Goal: Information Seeking & Learning: Learn about a topic

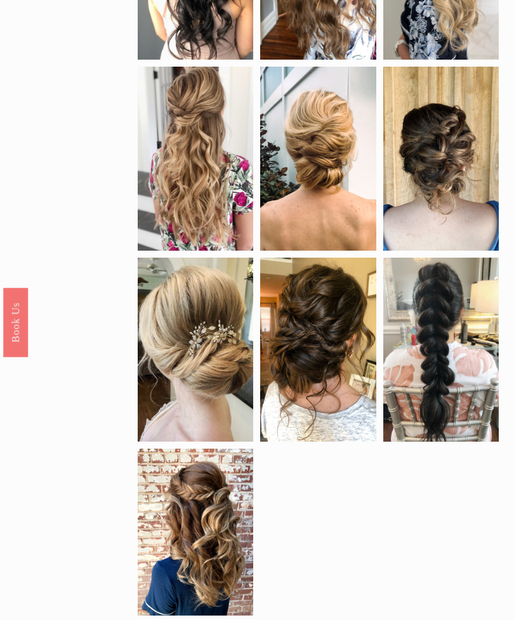
scroll to position [499, 0]
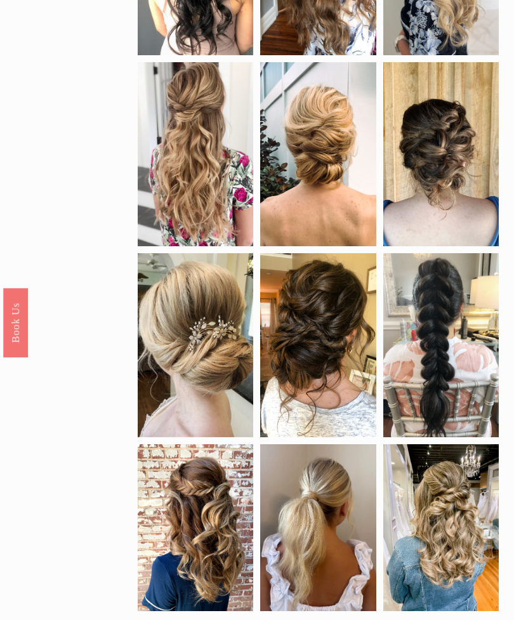
click at [335, 399] on div at bounding box center [318, 345] width 116 height 184
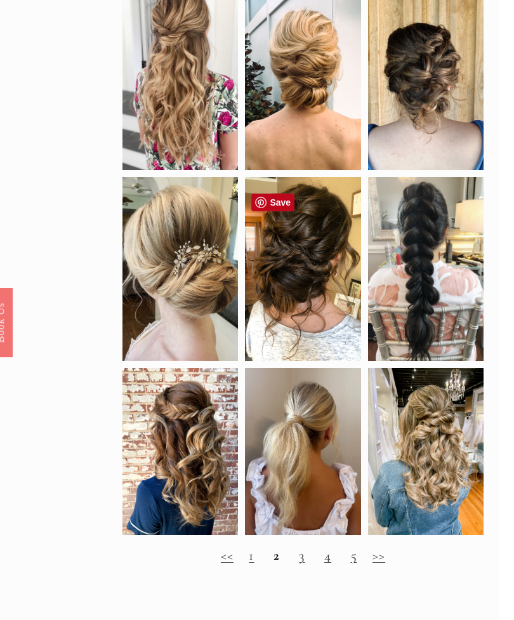
scroll to position [581, 0]
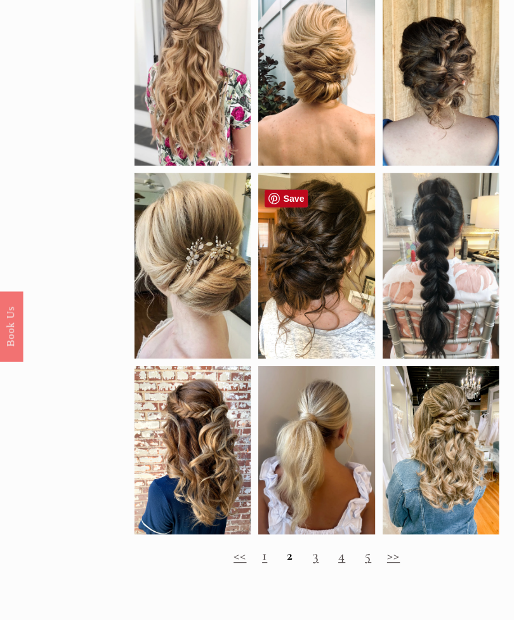
click at [264, 557] on link "1" at bounding box center [266, 549] width 5 height 17
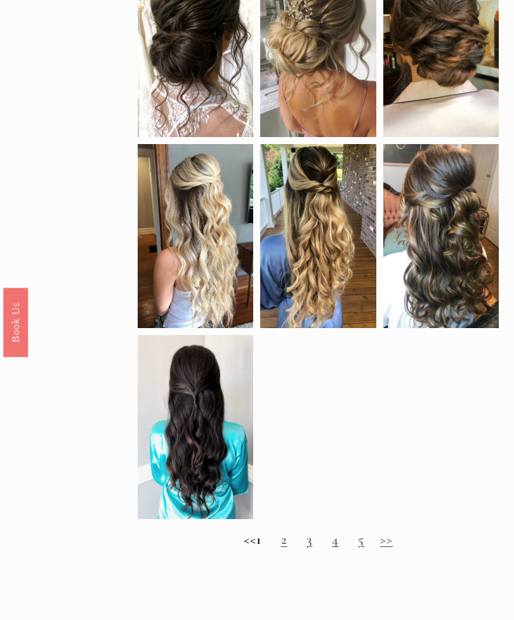
scroll to position [592, 0]
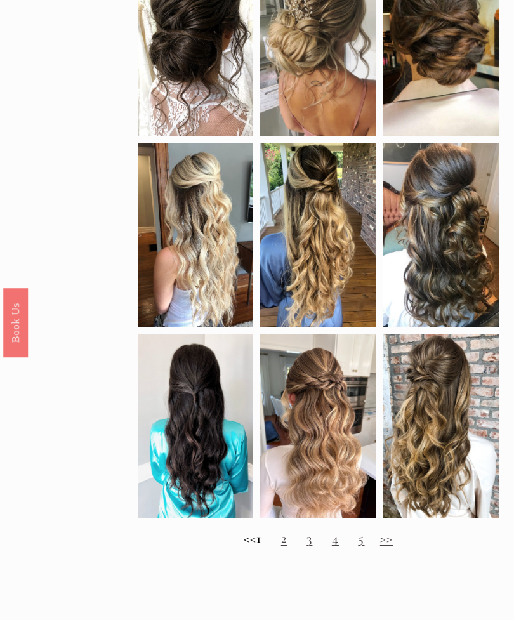
click at [327, 544] on h2 "<< 1 2 3 4 5 >>" at bounding box center [318, 539] width 361 height 16
click at [327, 546] on h2 "<< 1 2 3 4 5 >>" at bounding box center [318, 539] width 361 height 16
click at [329, 546] on h2 "<< 1 2 3 4 5 >>" at bounding box center [318, 539] width 361 height 16
click at [326, 546] on h2 "<< 1 2 3 4 5 >>" at bounding box center [318, 539] width 361 height 16
click at [304, 546] on h2 "<< 1 2 3 4 5 >>" at bounding box center [318, 539] width 361 height 16
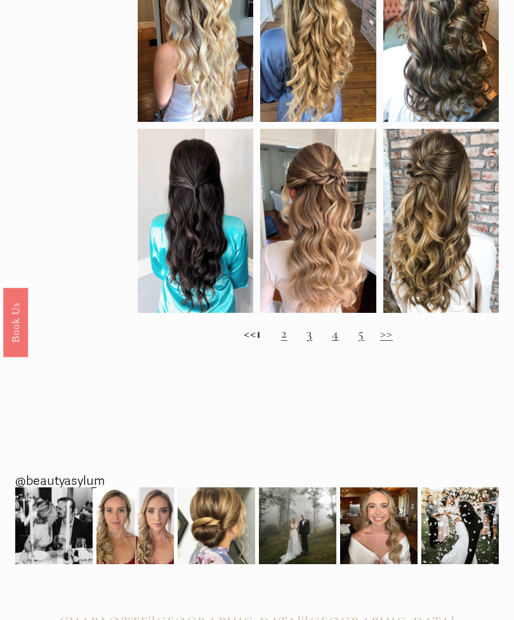
scroll to position [840, 0]
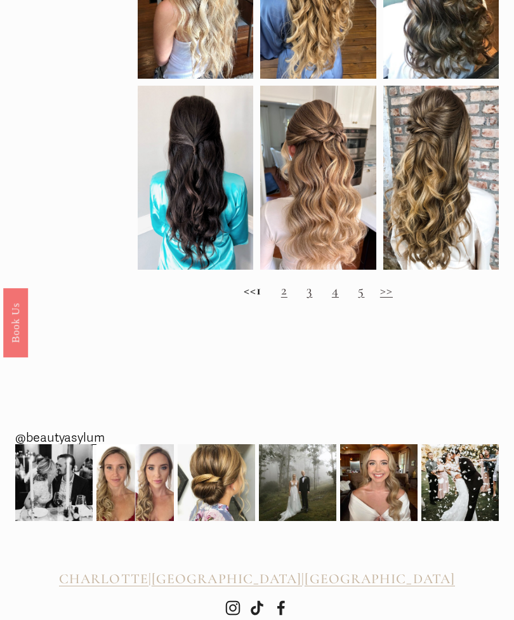
click at [288, 298] on link "2" at bounding box center [284, 290] width 6 height 17
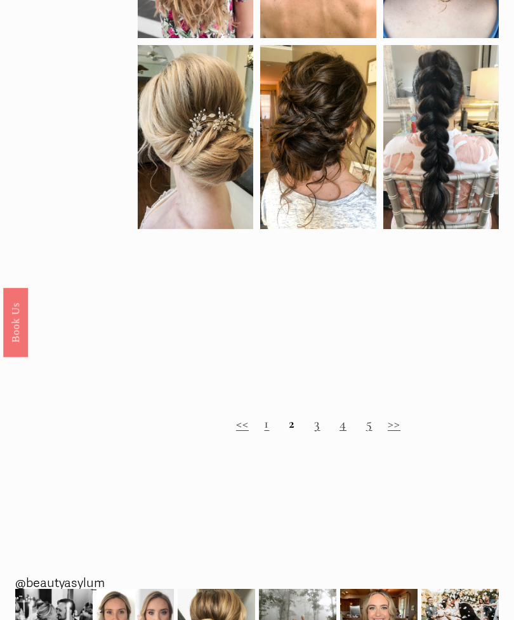
scroll to position [707, 0]
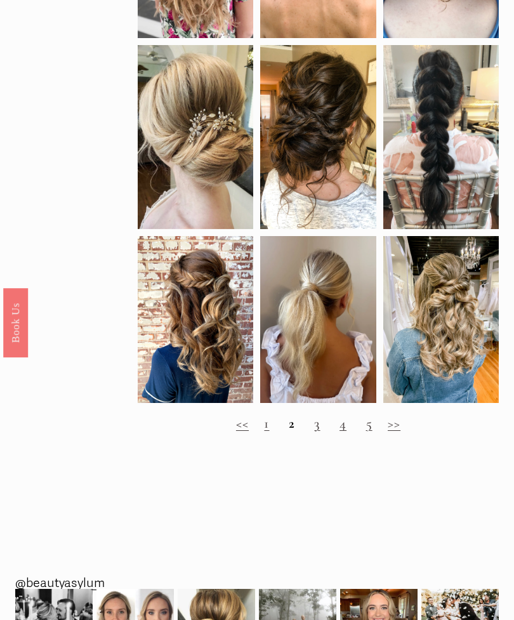
click at [328, 432] on h2 "<< 1 2 3 4 5 >>" at bounding box center [318, 424] width 361 height 16
click at [297, 432] on h2 "<< 1 2 3 4 5 >>" at bounding box center [318, 424] width 361 height 16
click at [319, 432] on link "3" at bounding box center [317, 423] width 6 height 17
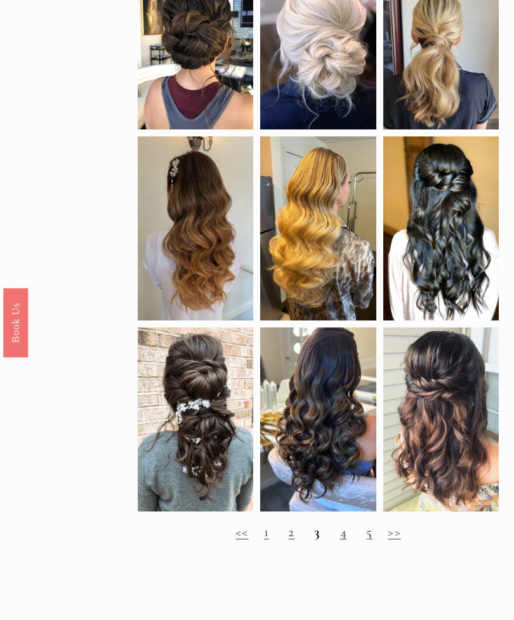
scroll to position [583, 0]
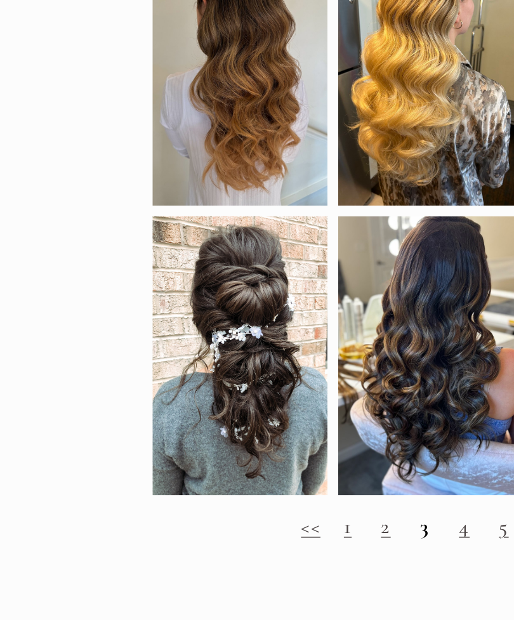
click at [340, 505] on link "4" at bounding box center [343, 513] width 7 height 17
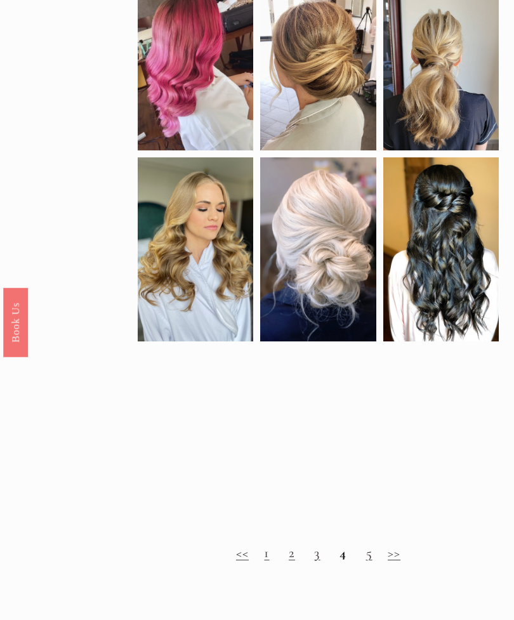
scroll to position [560, 0]
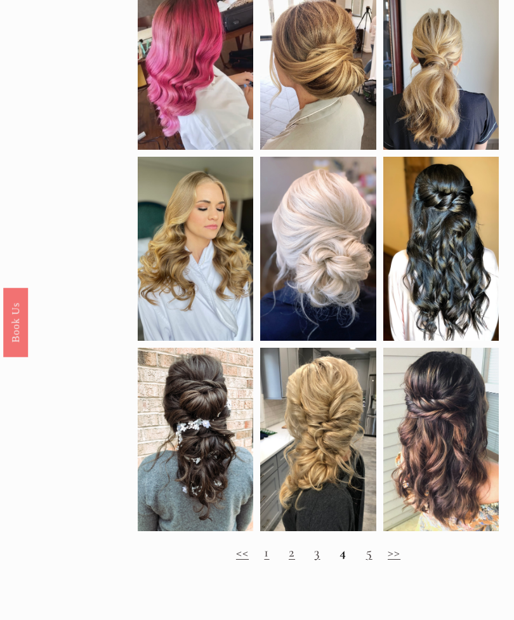
click at [369, 561] on link "5" at bounding box center [369, 553] width 6 height 17
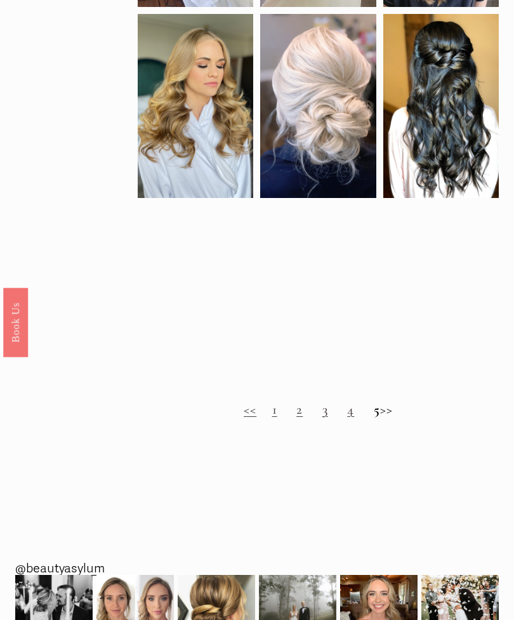
scroll to position [704, 0]
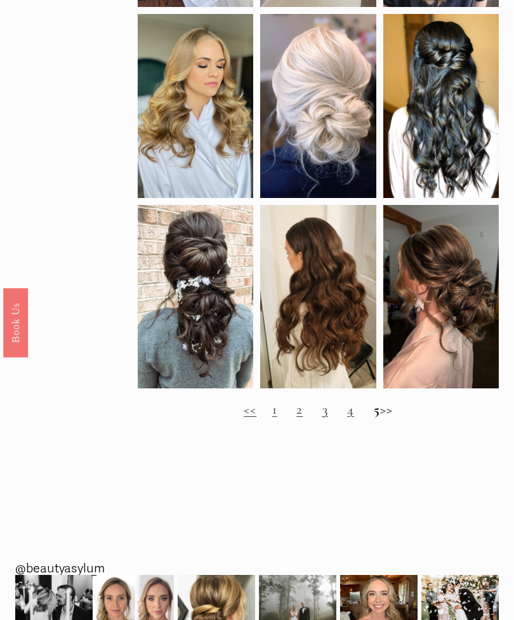
click at [397, 418] on h2 "<< 1 2 3 4 5 >>" at bounding box center [318, 410] width 361 height 16
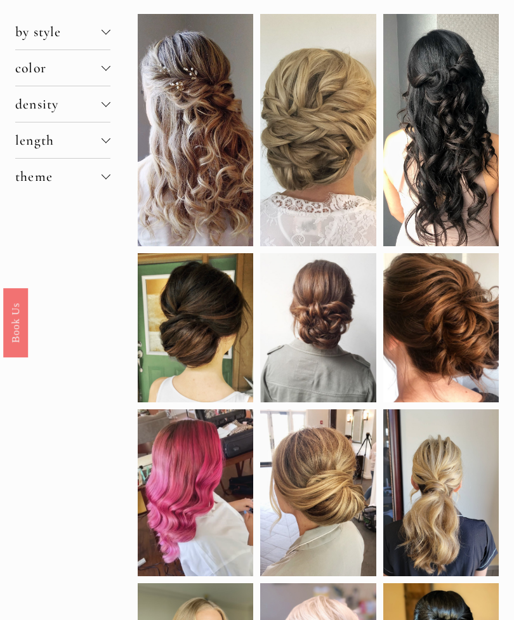
scroll to position [131, 0]
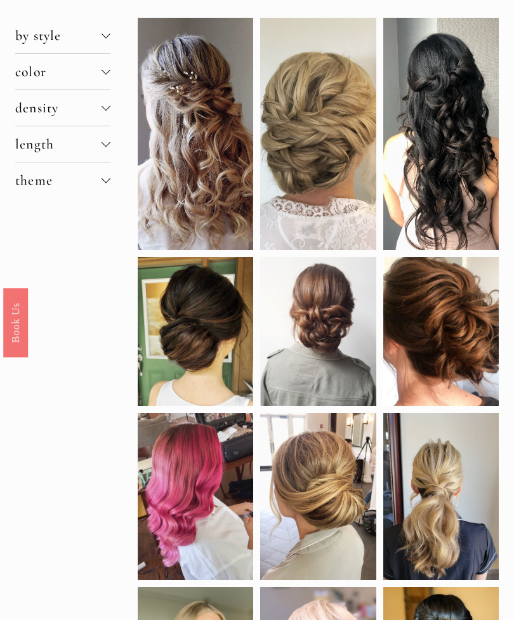
click at [110, 185] on div at bounding box center [106, 180] width 9 height 9
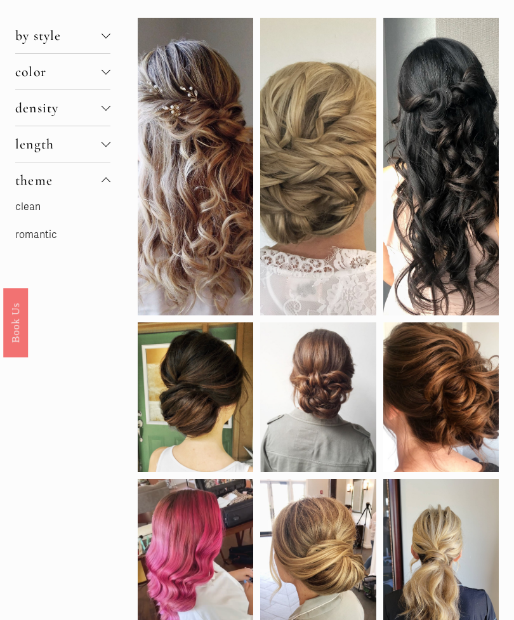
click at [45, 241] on link "romantic" at bounding box center [36, 234] width 42 height 13
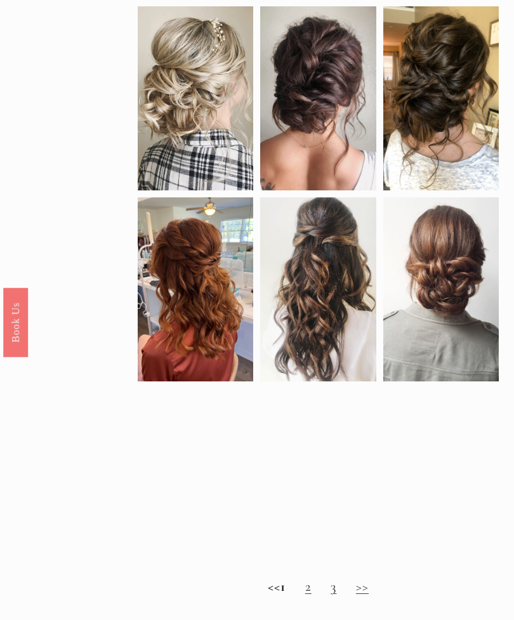
scroll to position [520, 0]
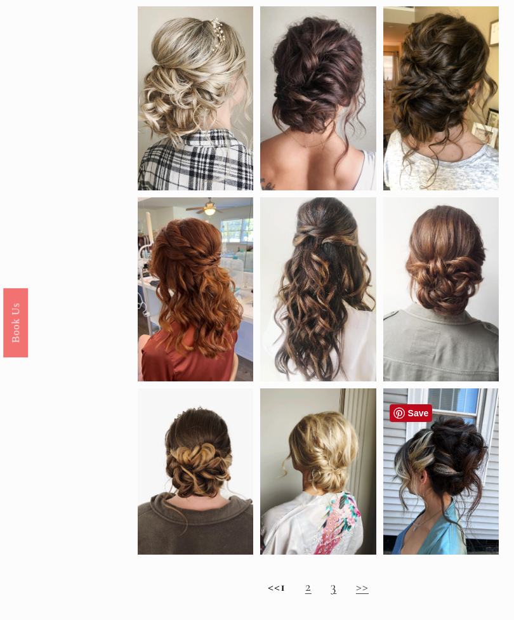
click at [457, 520] on div at bounding box center [441, 471] width 116 height 167
click at [466, 514] on div at bounding box center [441, 471] width 116 height 167
click at [312, 588] on link "2" at bounding box center [308, 586] width 6 height 17
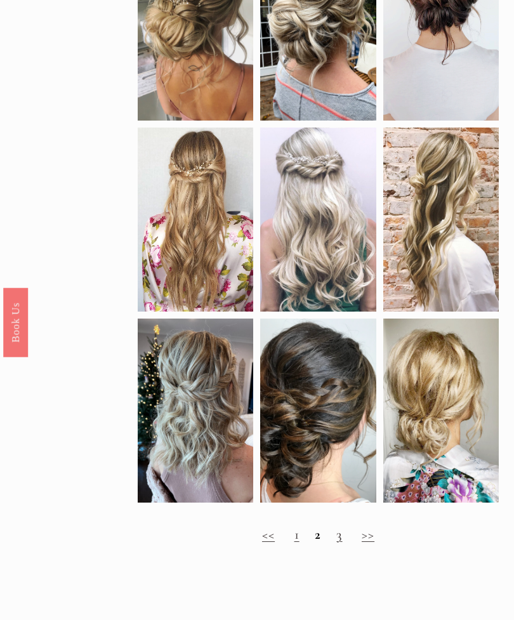
scroll to position [556, 0]
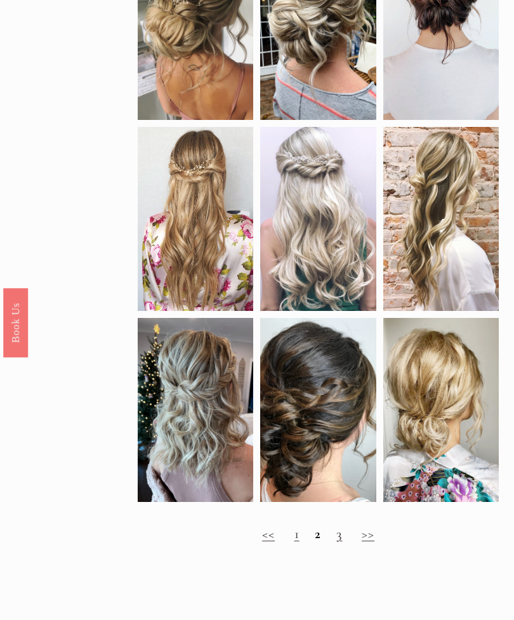
click at [351, 542] on h2 "<< 1 2 3 >>" at bounding box center [318, 534] width 361 height 16
click at [341, 539] on link "3" at bounding box center [339, 534] width 6 height 17
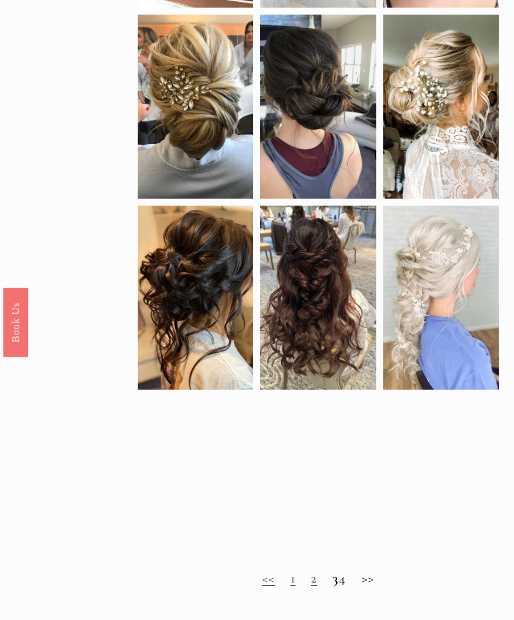
scroll to position [546, 0]
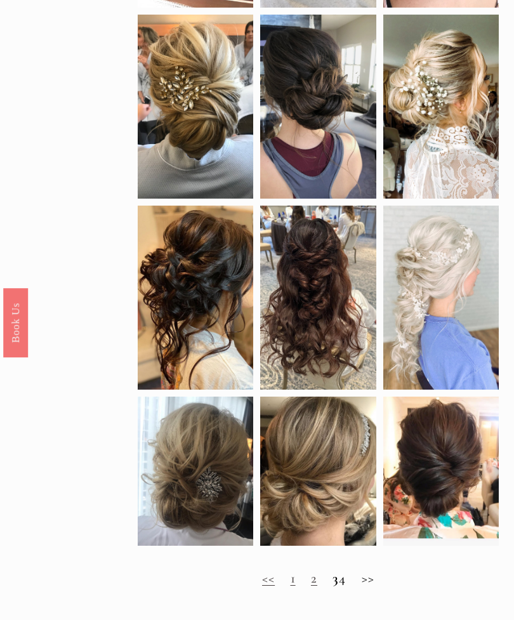
click at [364, 586] on h2 "<< 1 2 3 4 >>" at bounding box center [318, 579] width 361 height 16
click at [359, 586] on h2 "<< 1 2 3 4 >>" at bounding box center [318, 579] width 361 height 16
click at [362, 586] on h2 "<< 1 2 3 4 >>" at bounding box center [318, 579] width 361 height 16
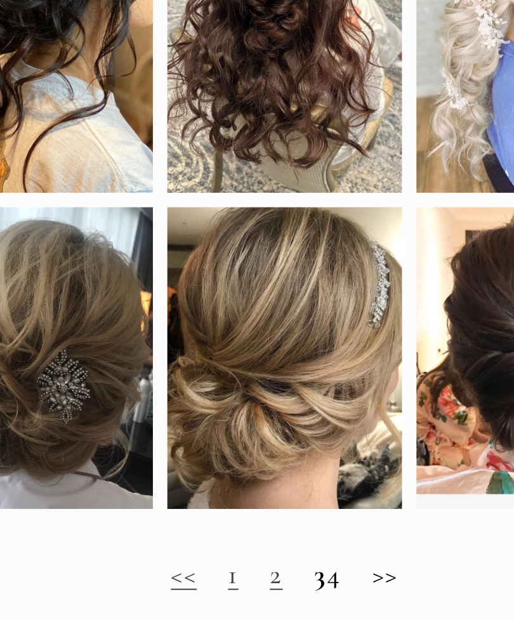
click at [176, 539] on h2 "<< 1 2 3 4 >>" at bounding box center [318, 547] width 361 height 16
click at [333, 538] on strong "3" at bounding box center [336, 546] width 6 height 17
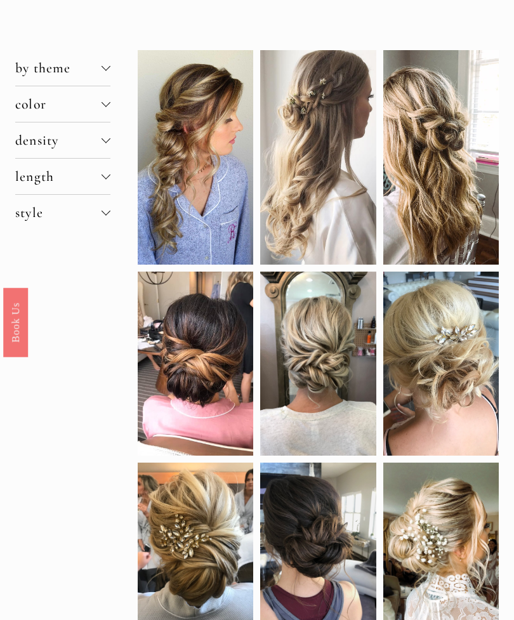
scroll to position [95, 0]
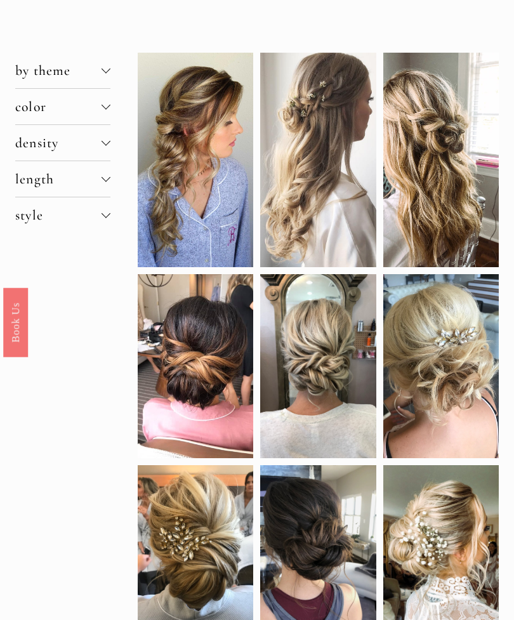
click at [102, 71] on div at bounding box center [106, 71] width 9 height 9
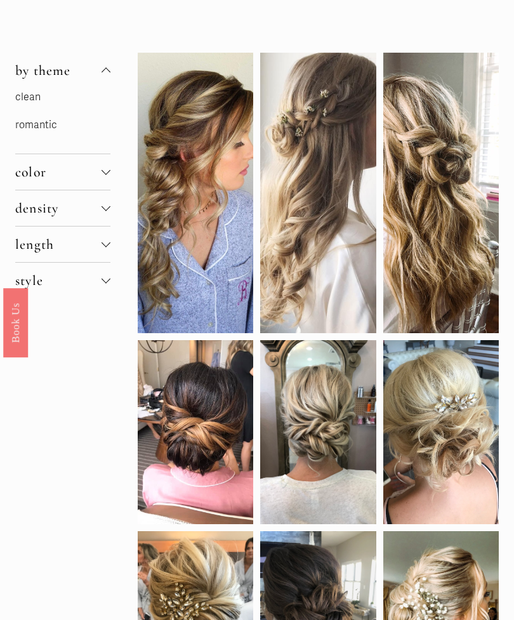
click at [105, 211] on div at bounding box center [106, 206] width 9 height 9
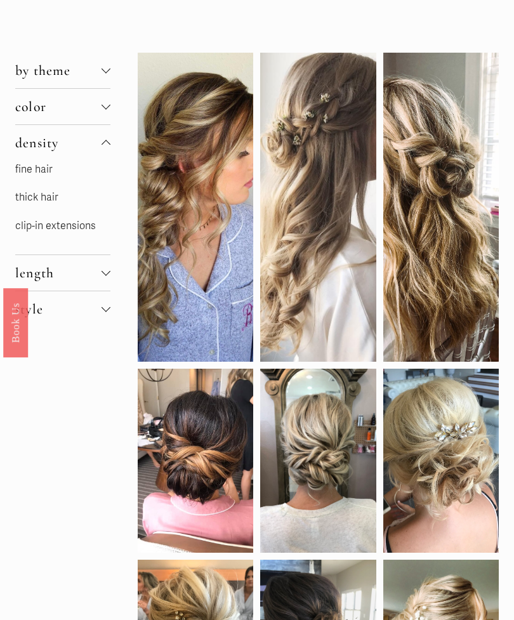
click at [49, 202] on link "thick hair" at bounding box center [36, 197] width 43 height 13
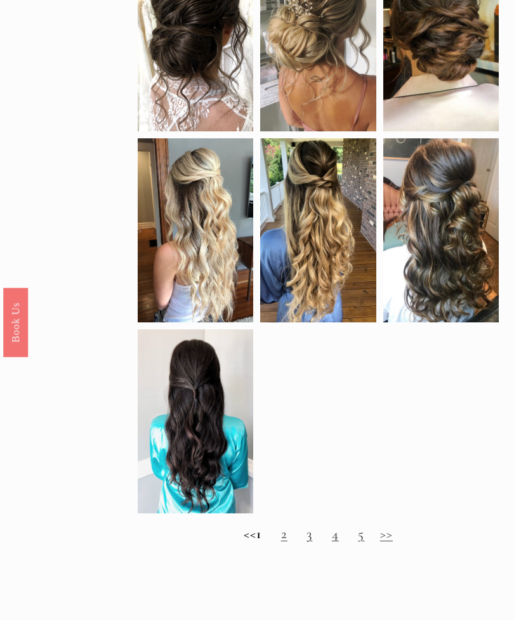
scroll to position [598, 0]
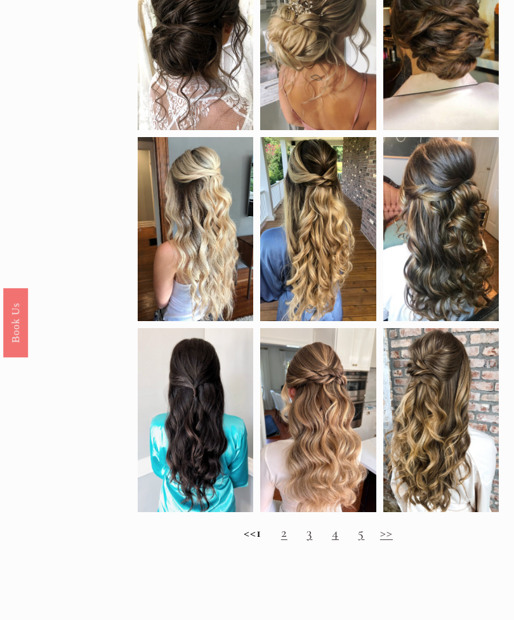
click at [393, 539] on link ">>" at bounding box center [386, 532] width 13 height 17
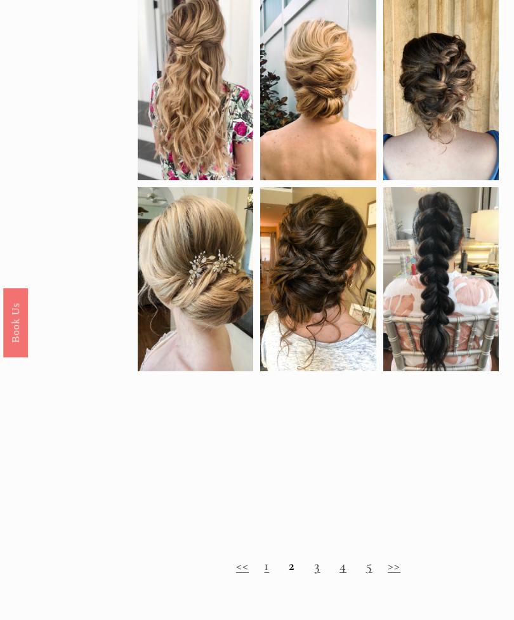
scroll to position [626, 0]
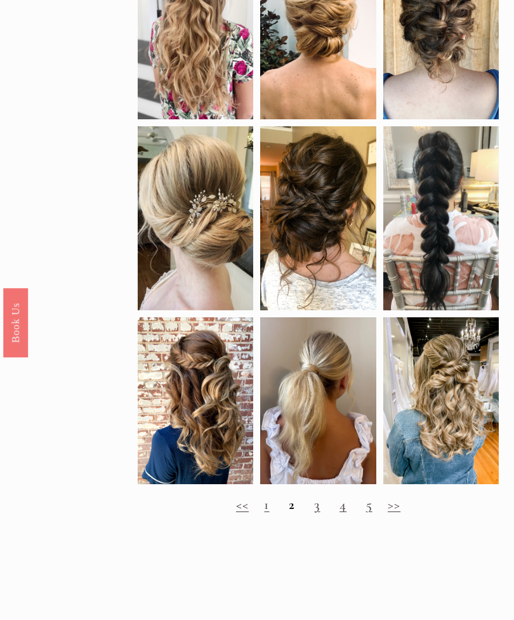
click at [400, 513] on link ">>" at bounding box center [394, 504] width 13 height 17
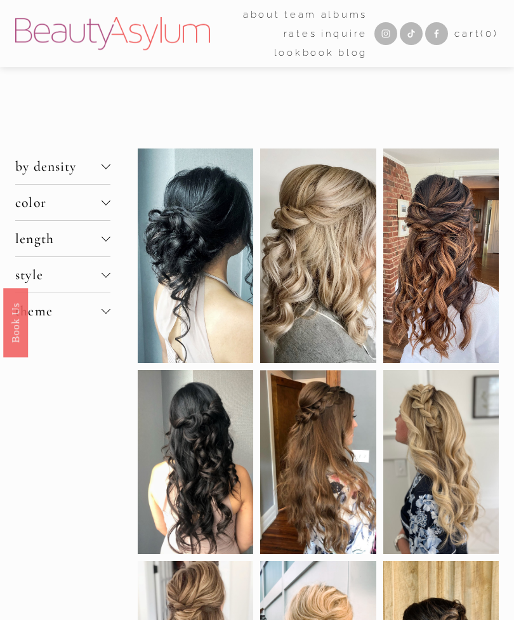
scroll to position [666, 0]
